Goal: Information Seeking & Learning: Learn about a topic

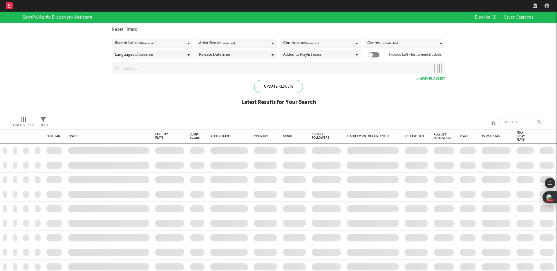
checkbox input "true"
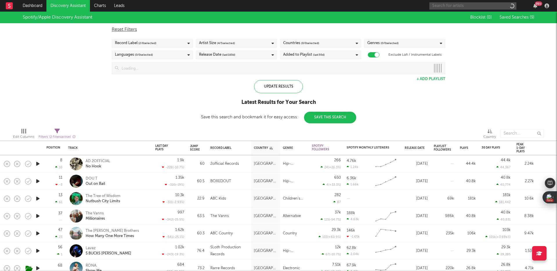
click at [448, 6] on input "text" at bounding box center [472, 5] width 87 height 7
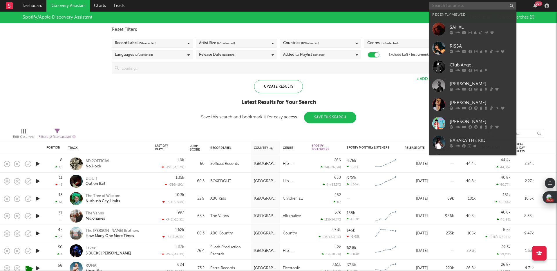
paste input "Two [PERSON_NAME]"
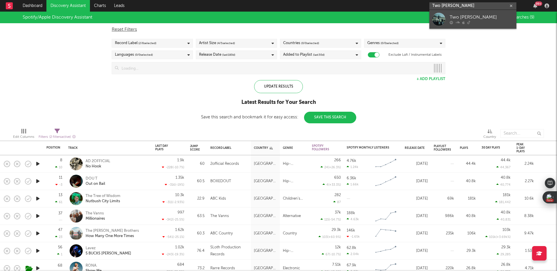
type input "Two [PERSON_NAME]"
click at [466, 20] on div "Two [PERSON_NAME]" at bounding box center [481, 17] width 64 height 7
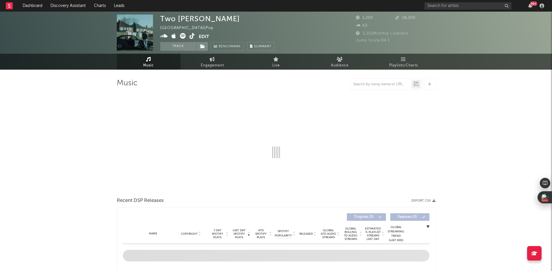
select select "1w"
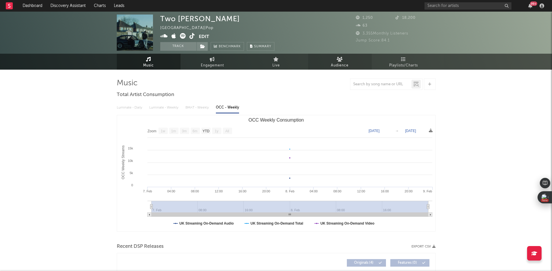
click at [344, 65] on span "Audience" at bounding box center [340, 65] width 18 height 7
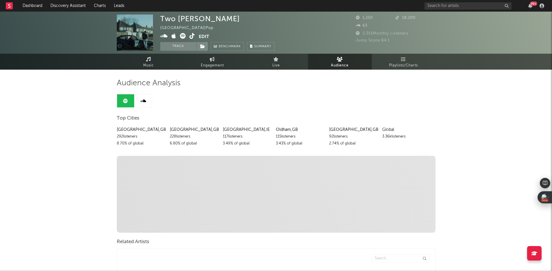
click at [194, 35] on icon at bounding box center [193, 36] width 6 height 6
